Goal: Register for event/course

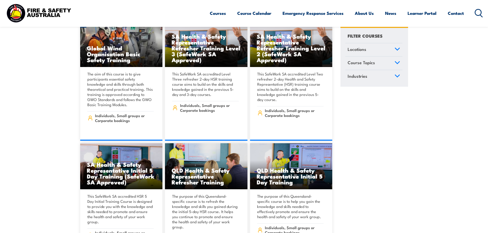
scroll to position [1971, 0]
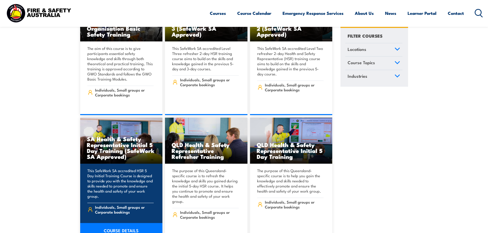
click at [114, 223] on link "COURSE DETAILS" at bounding box center [121, 230] width 82 height 14
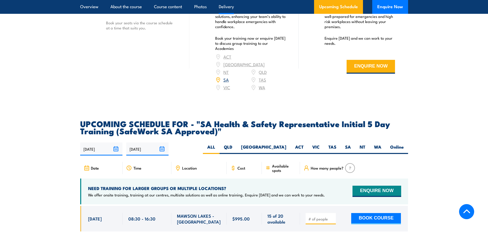
scroll to position [768, 0]
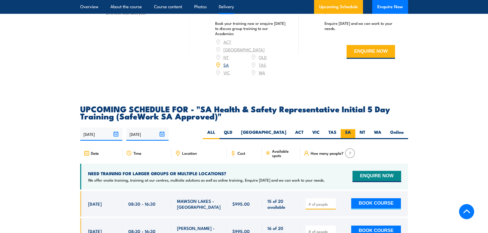
click at [348, 136] on label "SA" at bounding box center [348, 134] width 15 height 10
click at [351, 133] on input "SA" at bounding box center [352, 130] width 3 height 3
radio input "true"
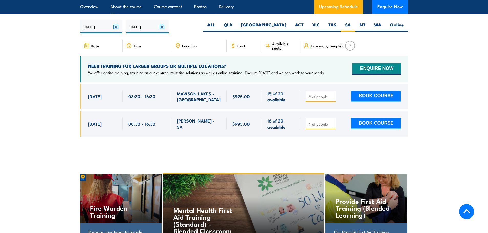
scroll to position [877, 0]
